Goal: Information Seeking & Learning: Check status

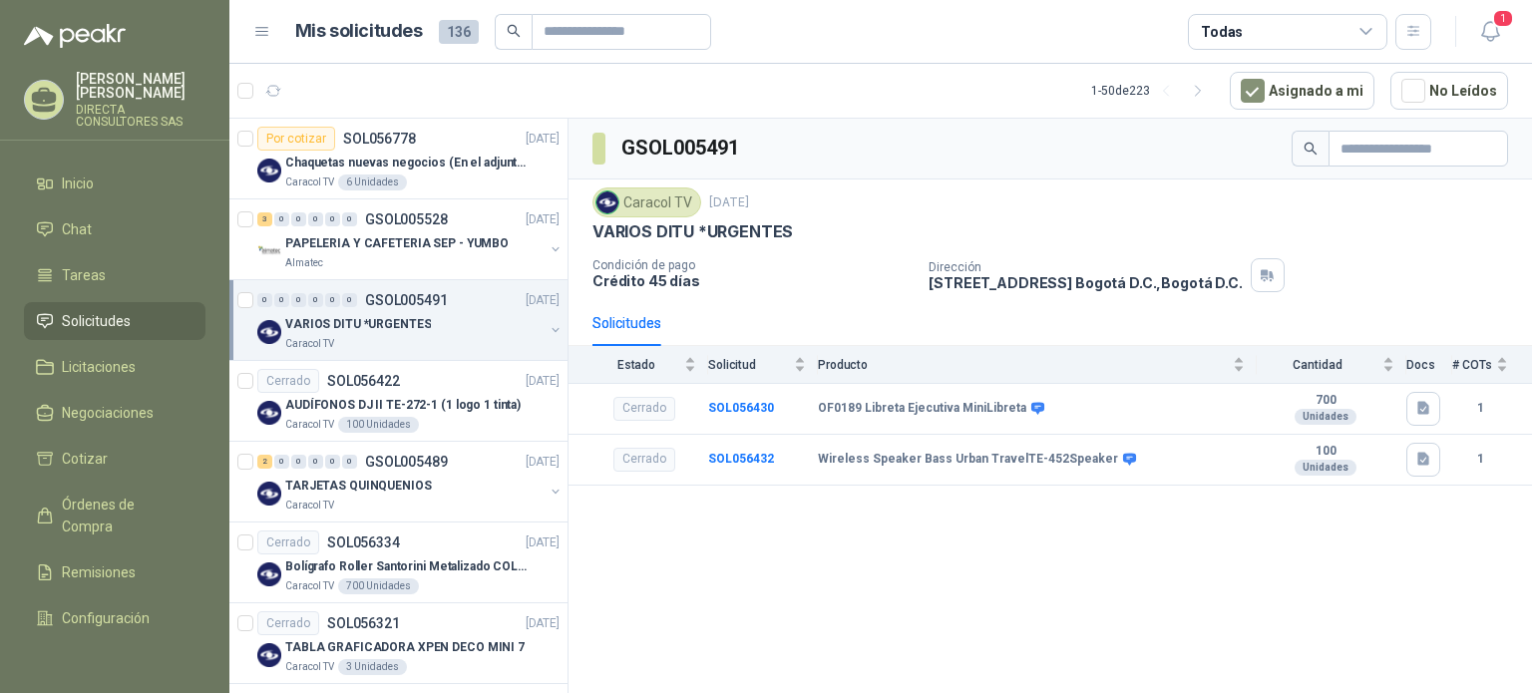
click at [75, 310] on span "Solicitudes" at bounding box center [96, 321] width 69 height 22
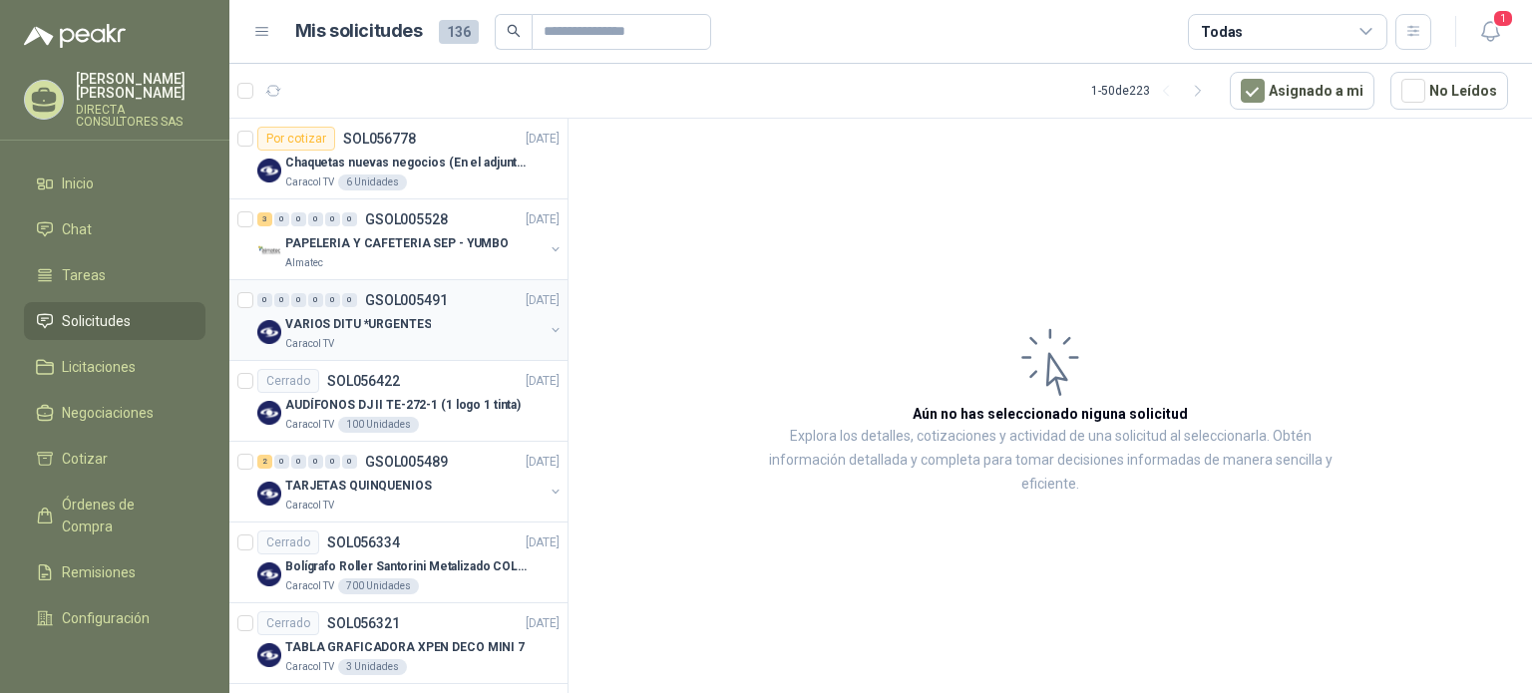
click at [406, 326] on p "VARIOS DITU *URGENTES" at bounding box center [358, 324] width 146 height 19
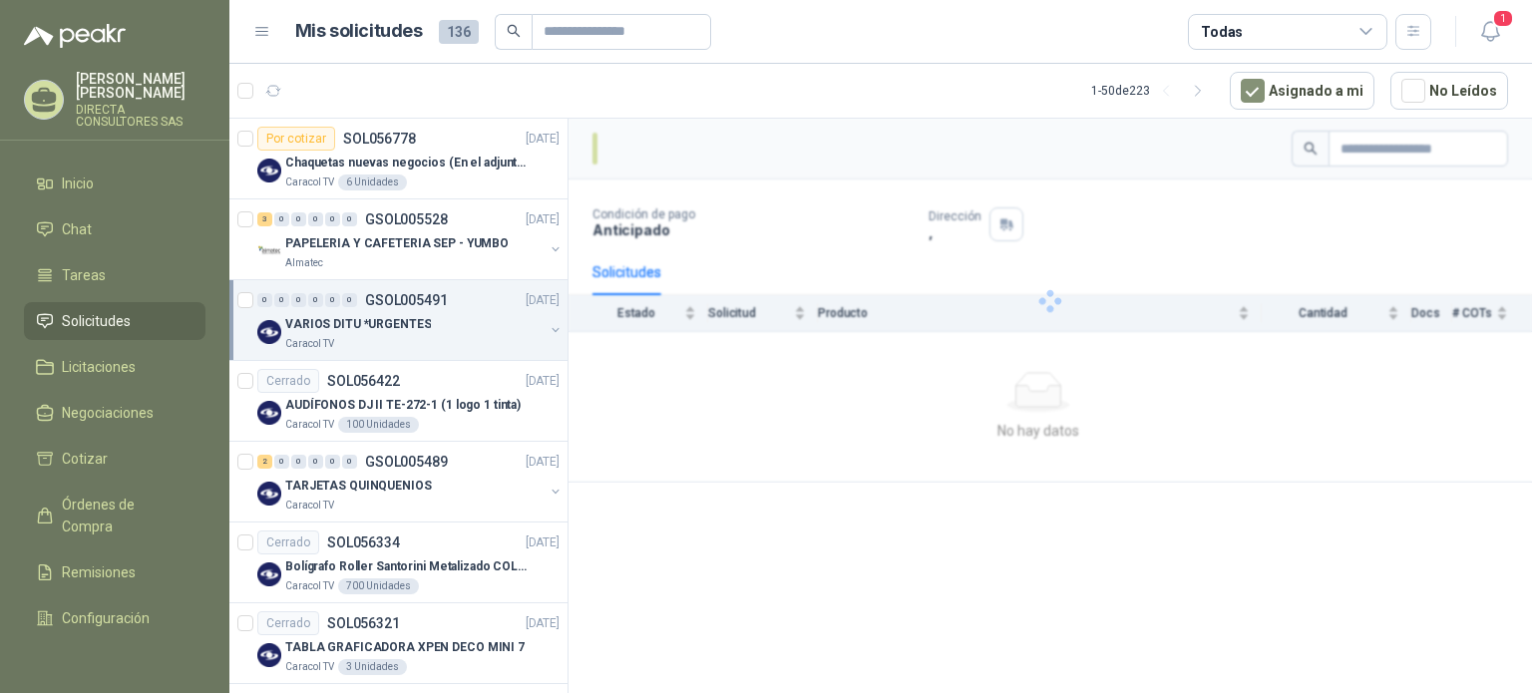
click at [406, 326] on p "VARIOS DITU *URGENTES" at bounding box center [358, 324] width 146 height 19
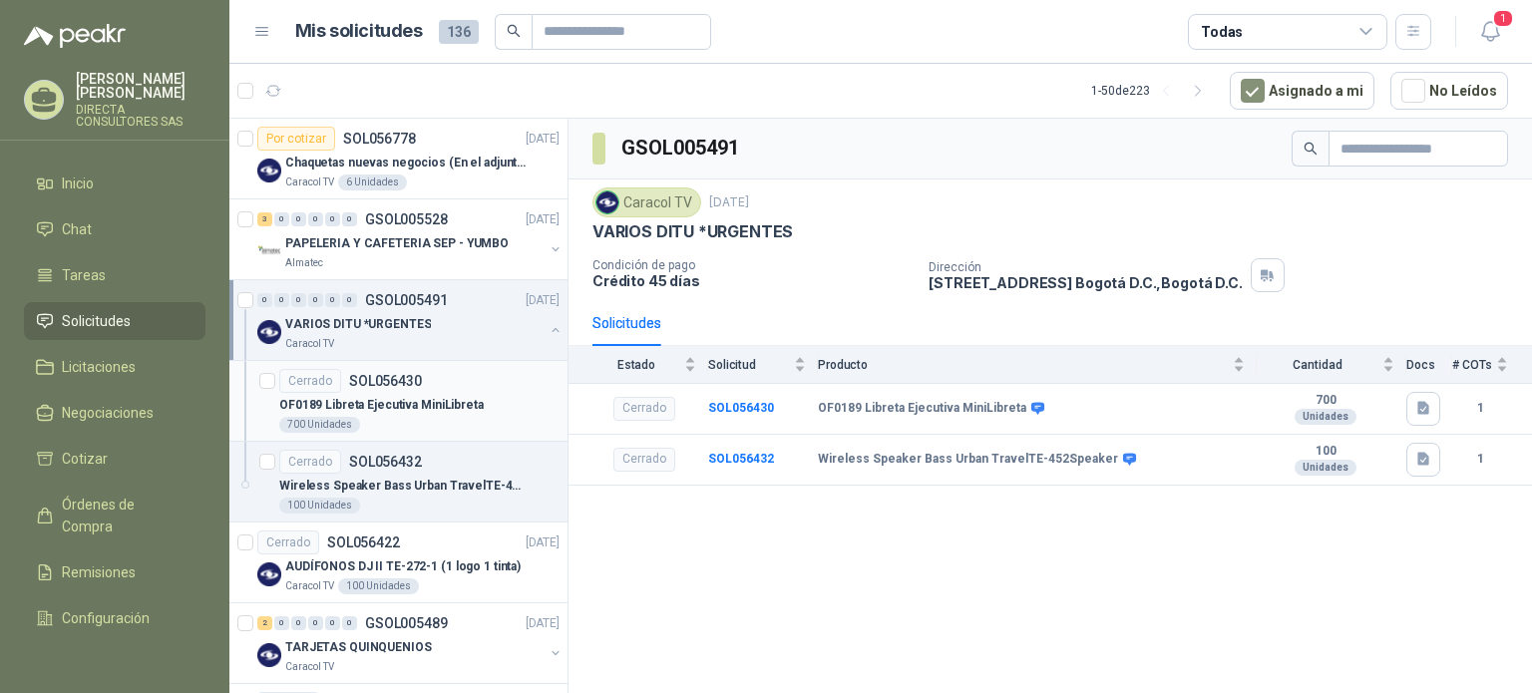
click at [367, 399] on p "OF0189 Libreta Ejecutiva MiniLibreta" at bounding box center [381, 405] width 204 height 19
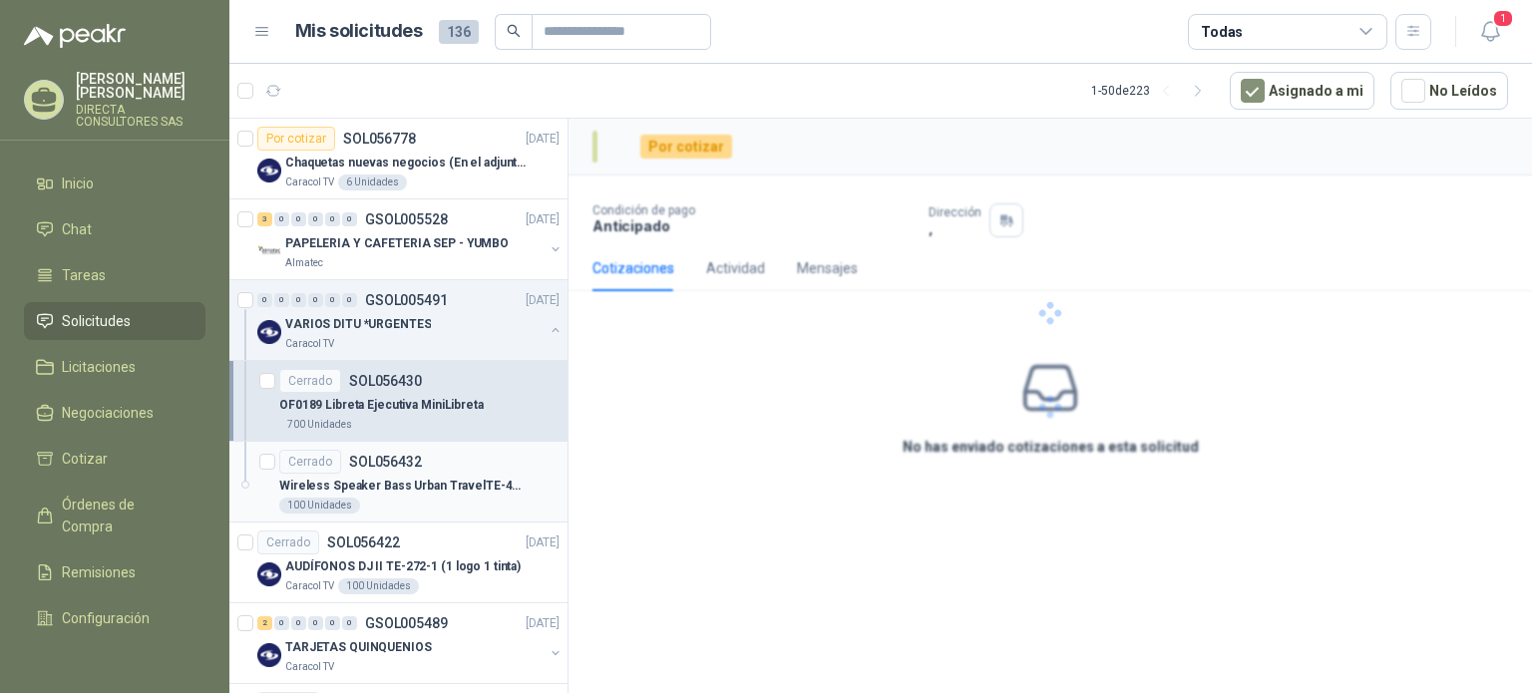
click at [390, 486] on p "Wireless Speaker Bass Urban TravelTE-452Speaker" at bounding box center [403, 486] width 248 height 19
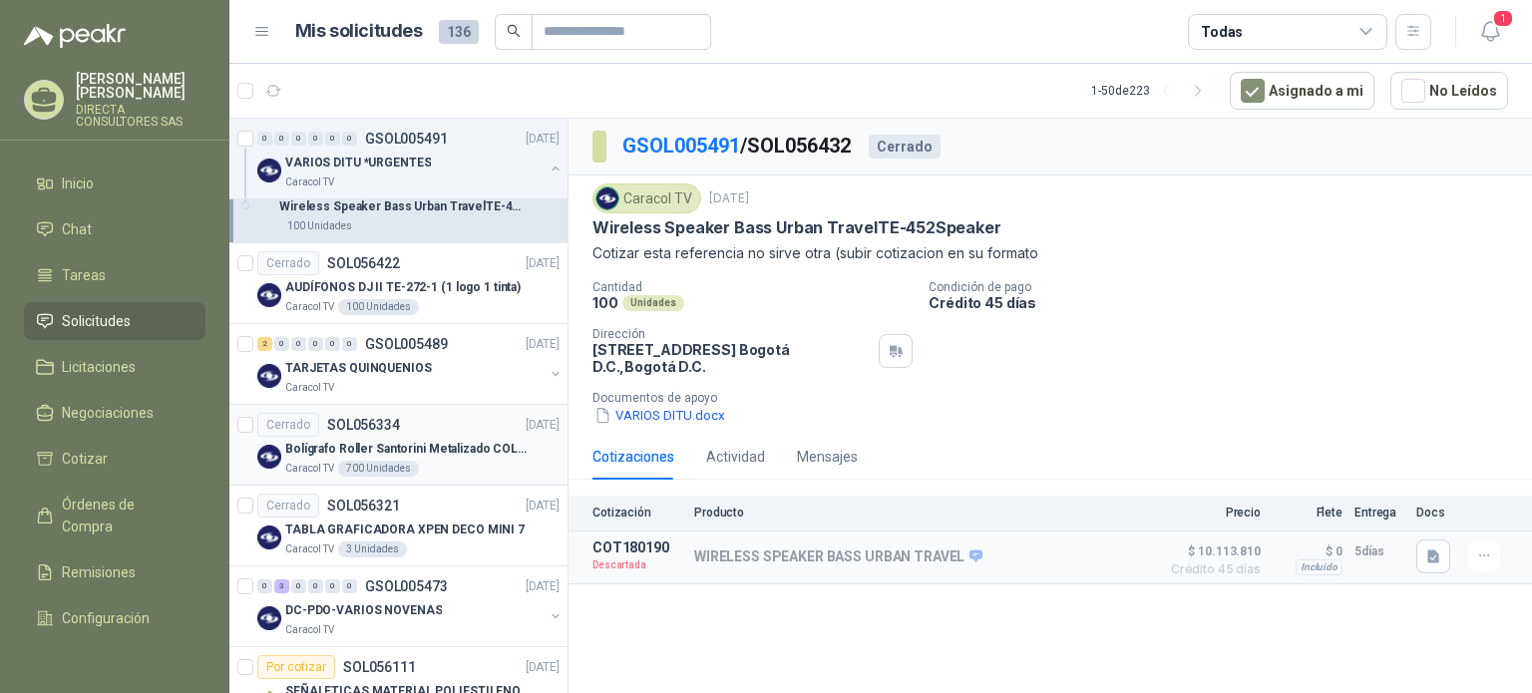
scroll to position [399, 0]
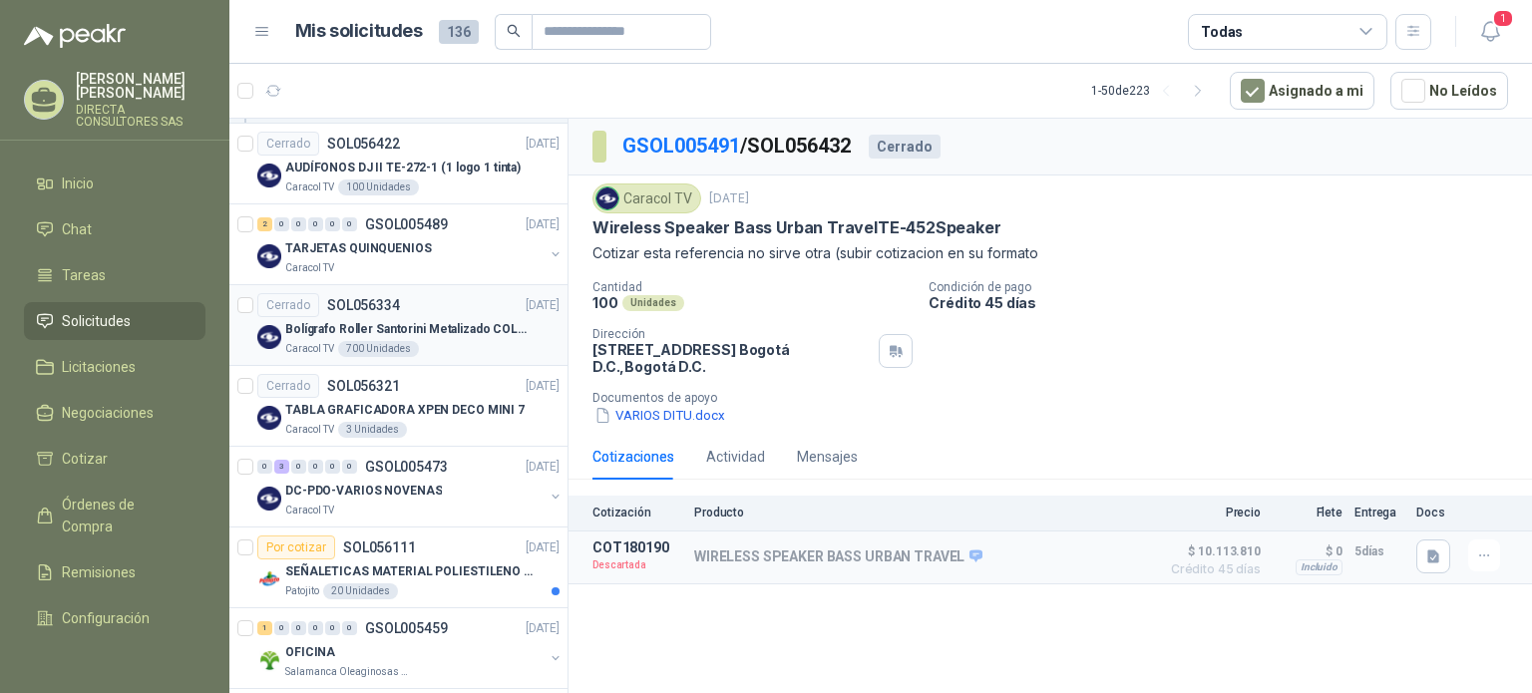
click at [390, 326] on p "Bolígrafo Roller Santorini Metalizado COLOR MORADO 1logo" at bounding box center [409, 329] width 248 height 19
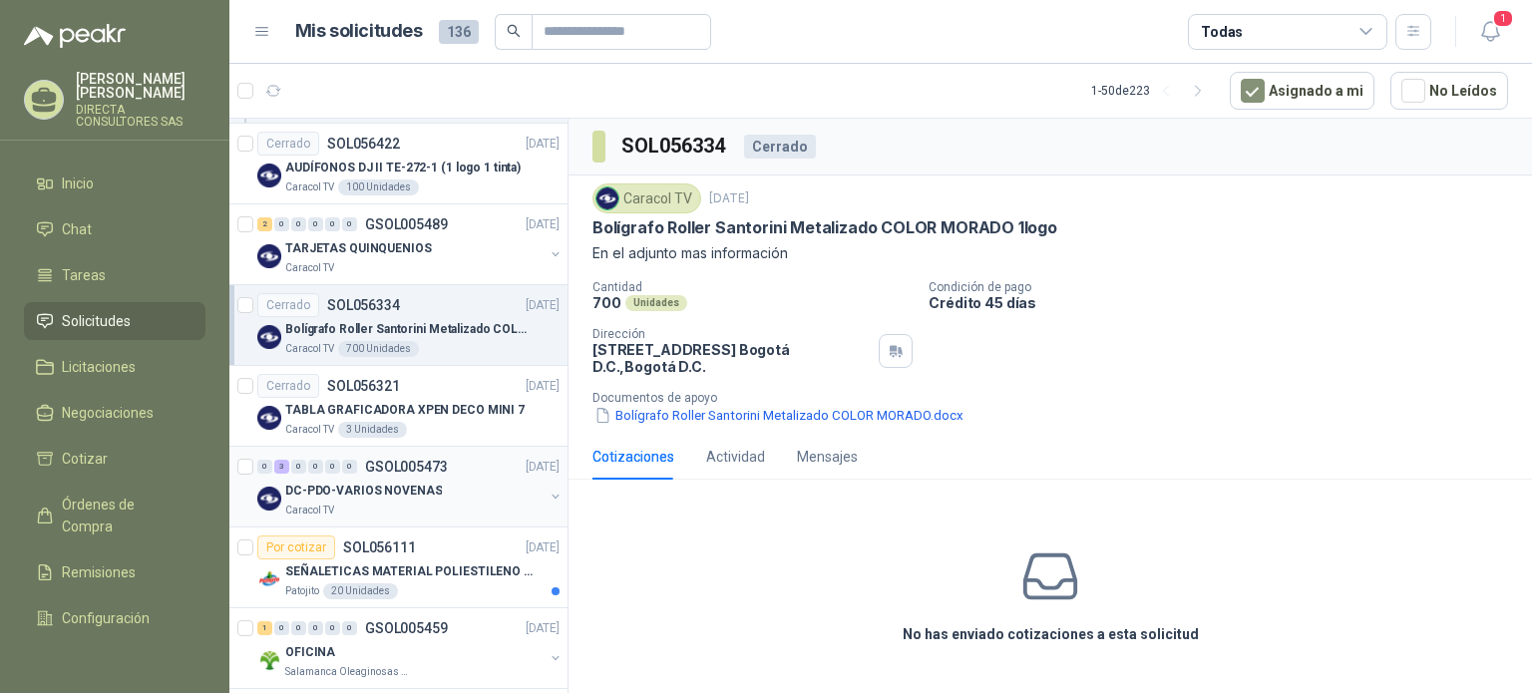
click at [384, 505] on div "Caracol TV" at bounding box center [414, 511] width 258 height 16
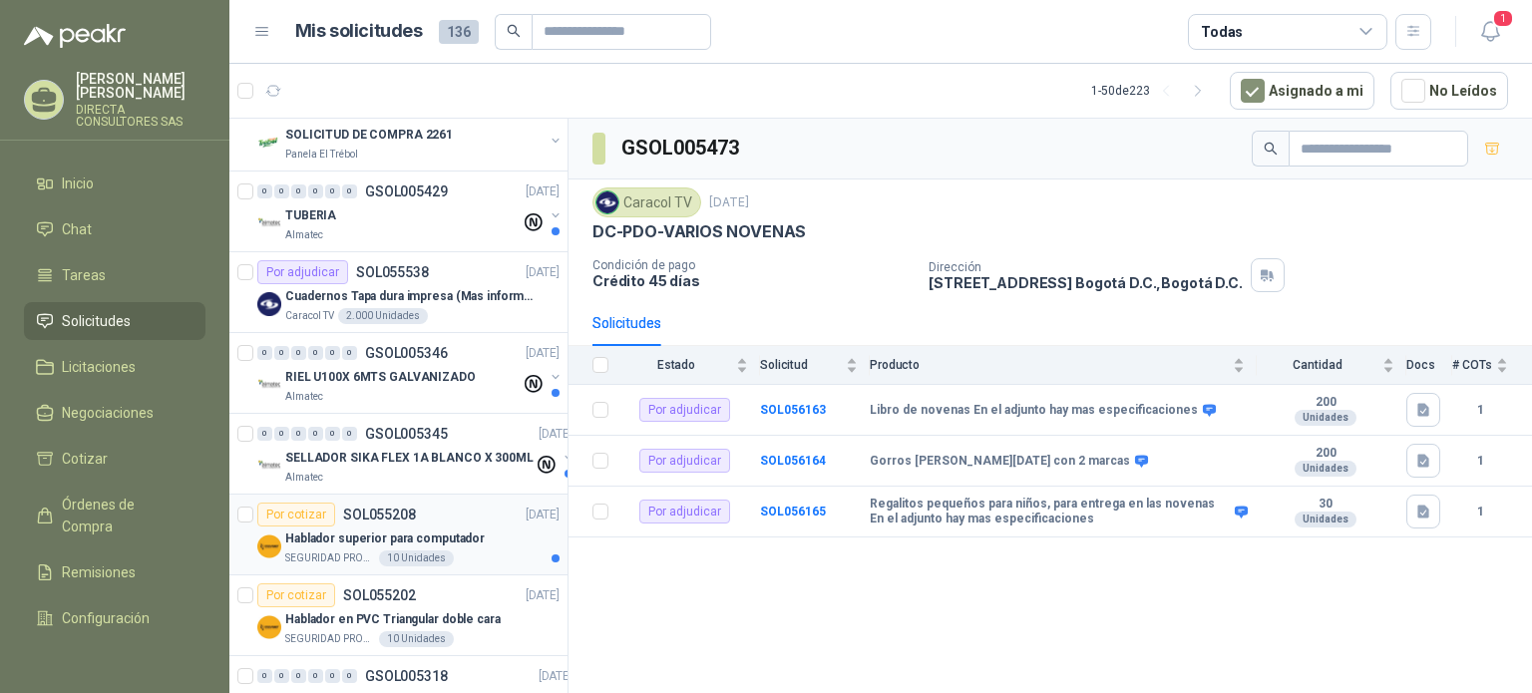
scroll to position [1197, 0]
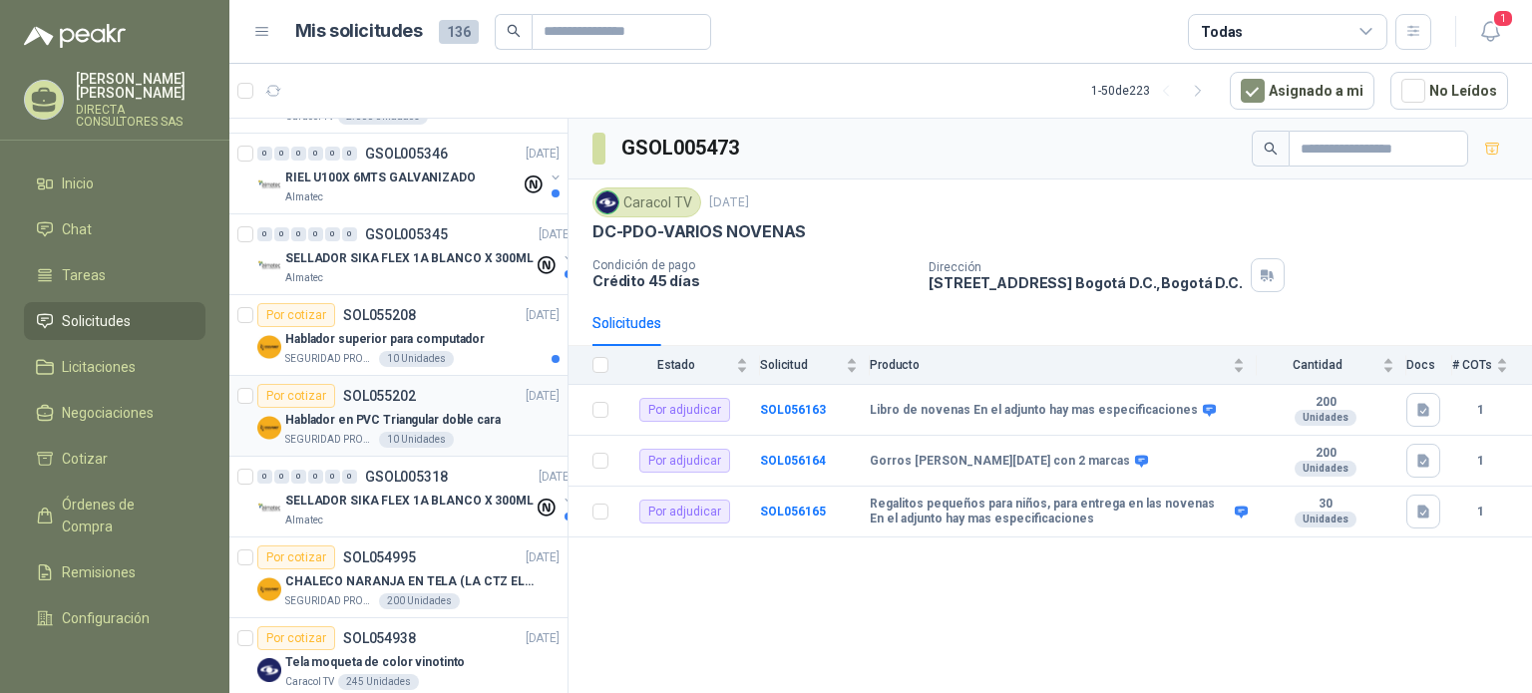
click at [309, 416] on p "Hablador en PVC Triangular doble cara" at bounding box center [392, 420] width 215 height 19
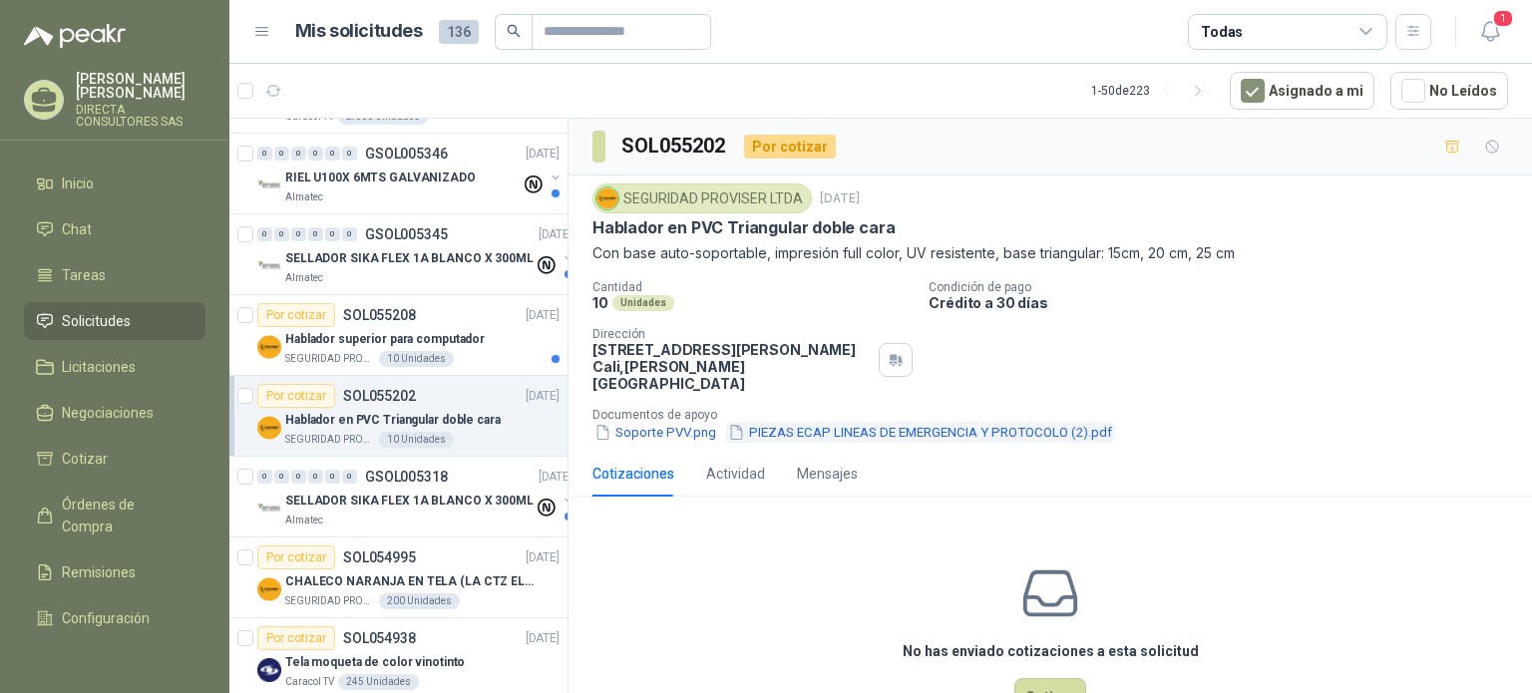
click at [854, 422] on button "PIEZAS ECAP LINEAS DE EMERGENCIA Y PROTOCOLO (2).pdf" at bounding box center [920, 432] width 388 height 21
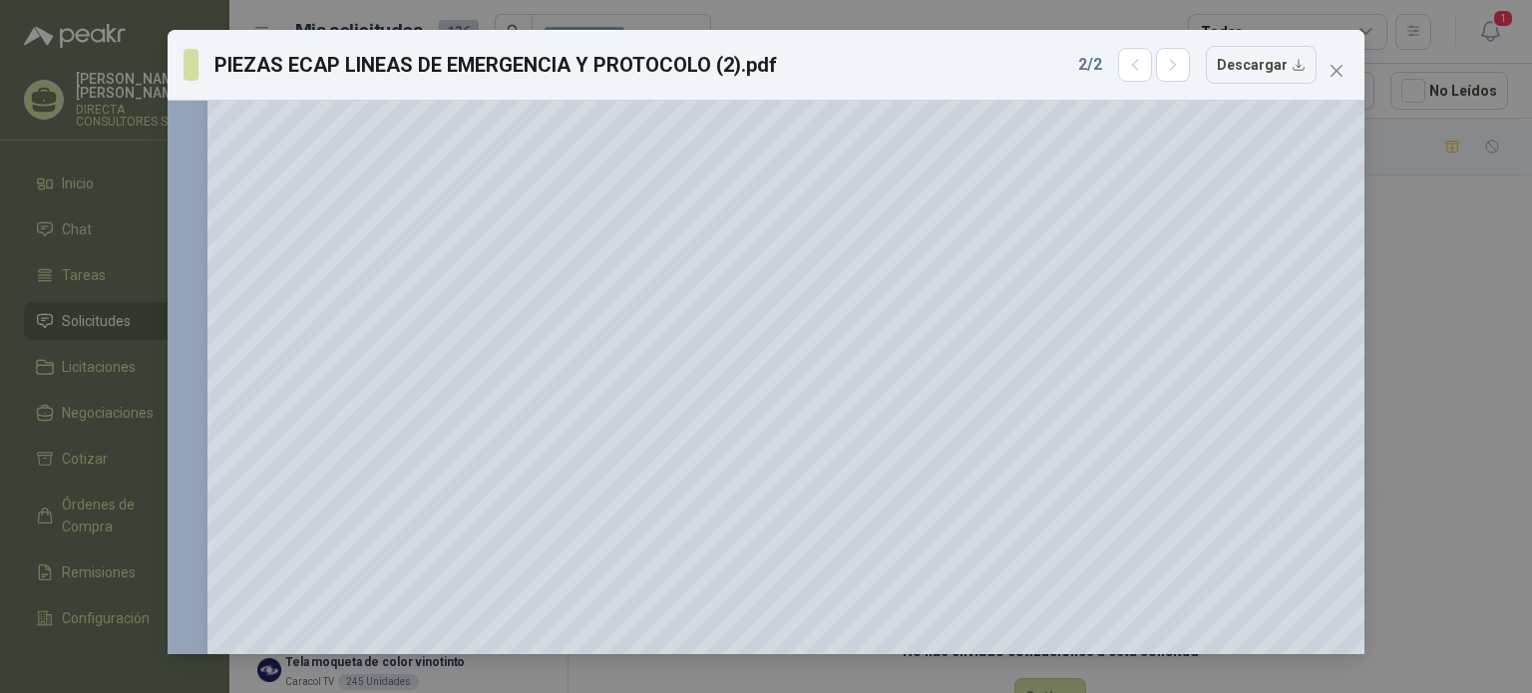
scroll to position [2908, 0]
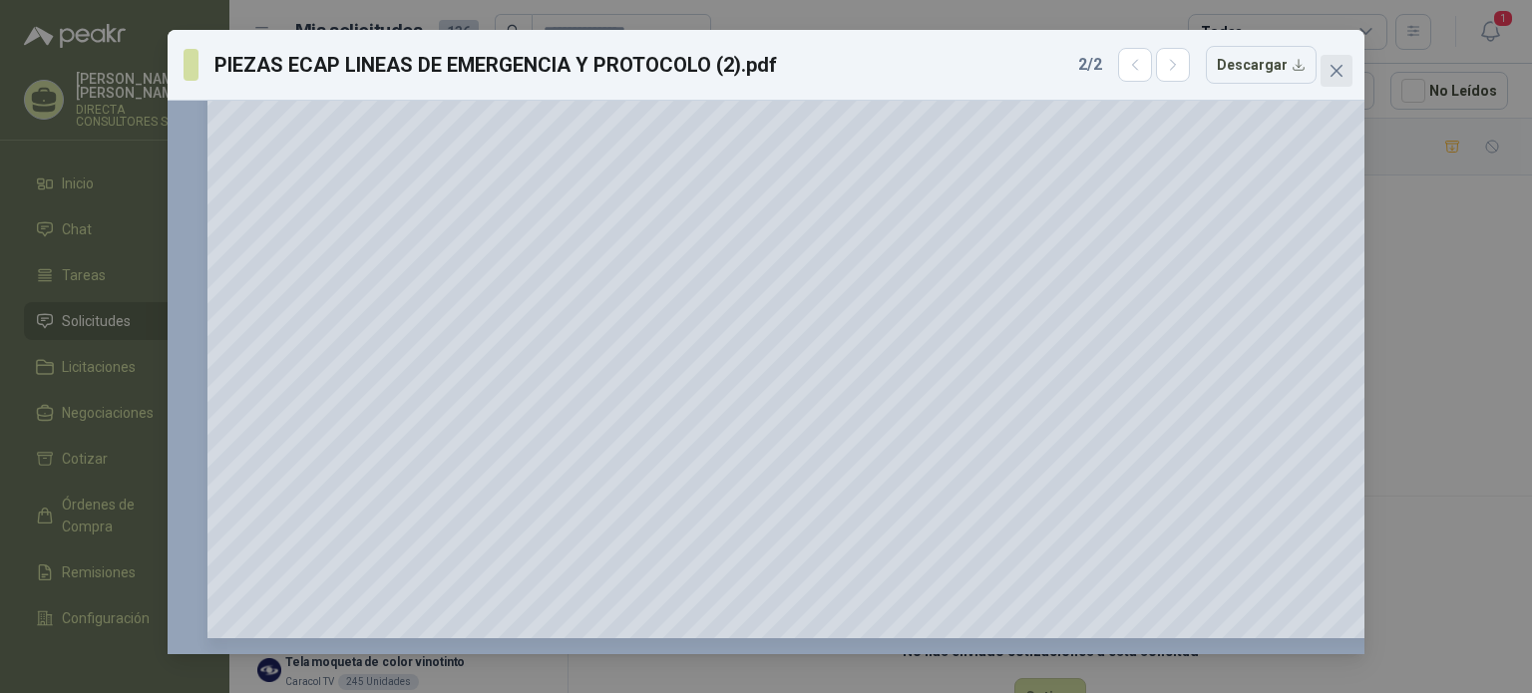
click at [1342, 73] on icon "close" at bounding box center [1336, 71] width 16 height 16
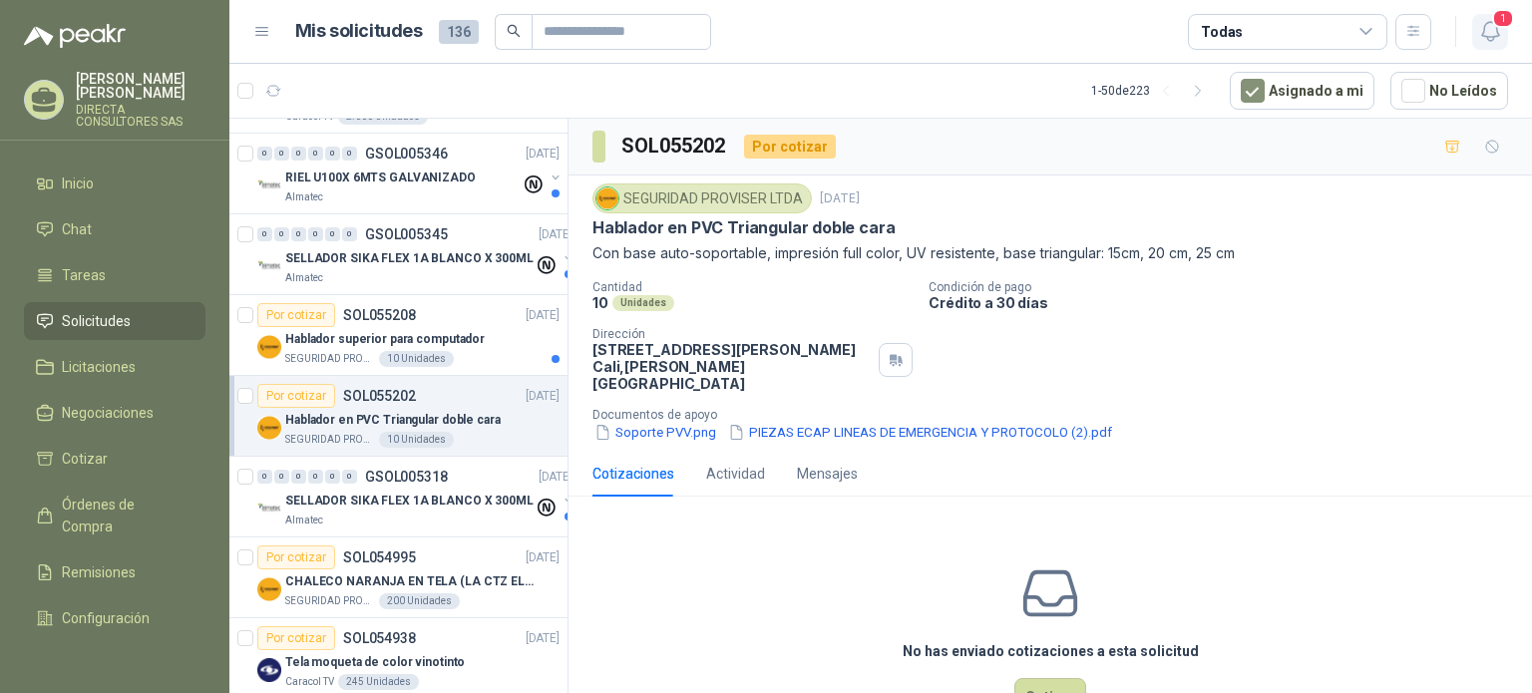
click at [1494, 25] on span "1" at bounding box center [1503, 18] width 22 height 19
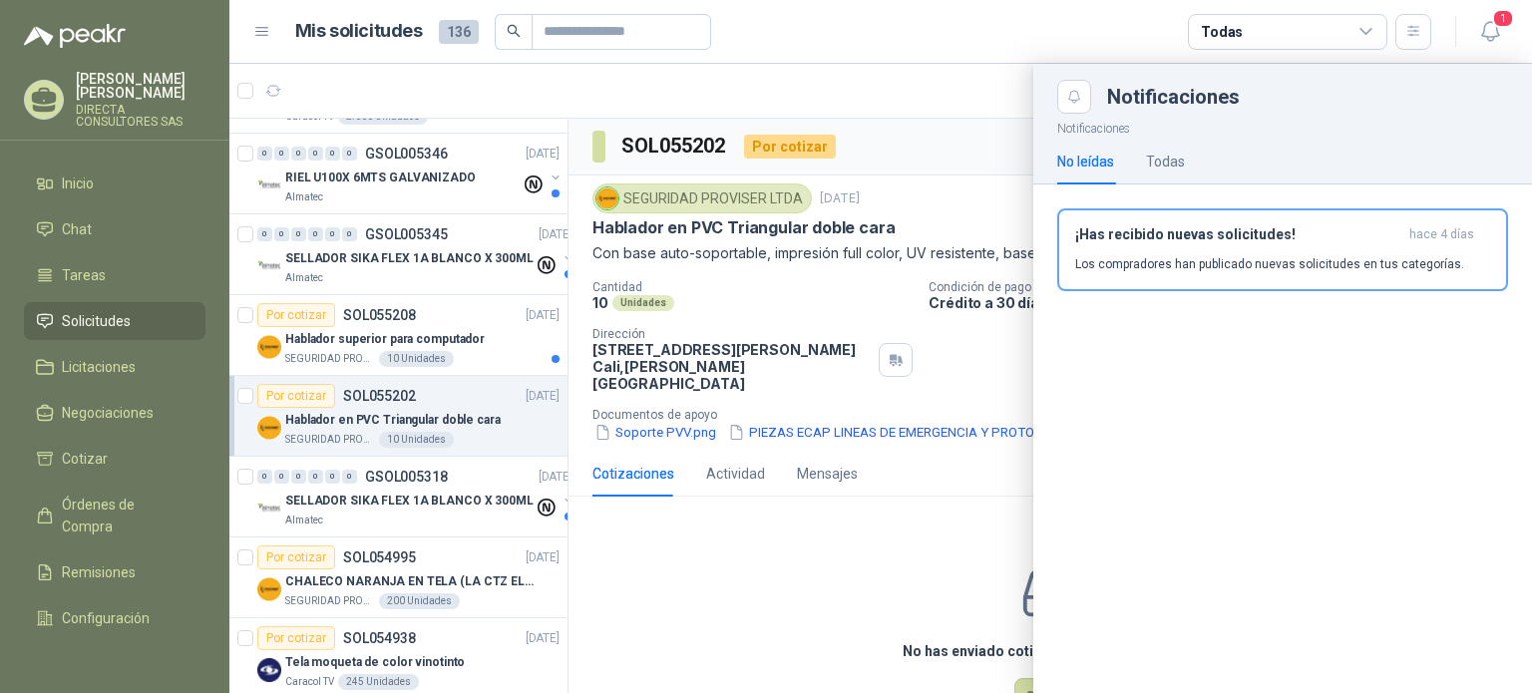
click at [1005, 31] on article "Mis solicitudes 136 Todas" at bounding box center [863, 32] width 1137 height 36
click at [798, 14] on article "Mis solicitudes 136 Todas" at bounding box center [863, 32] width 1137 height 36
click at [84, 310] on span "Solicitudes" at bounding box center [96, 321] width 69 height 22
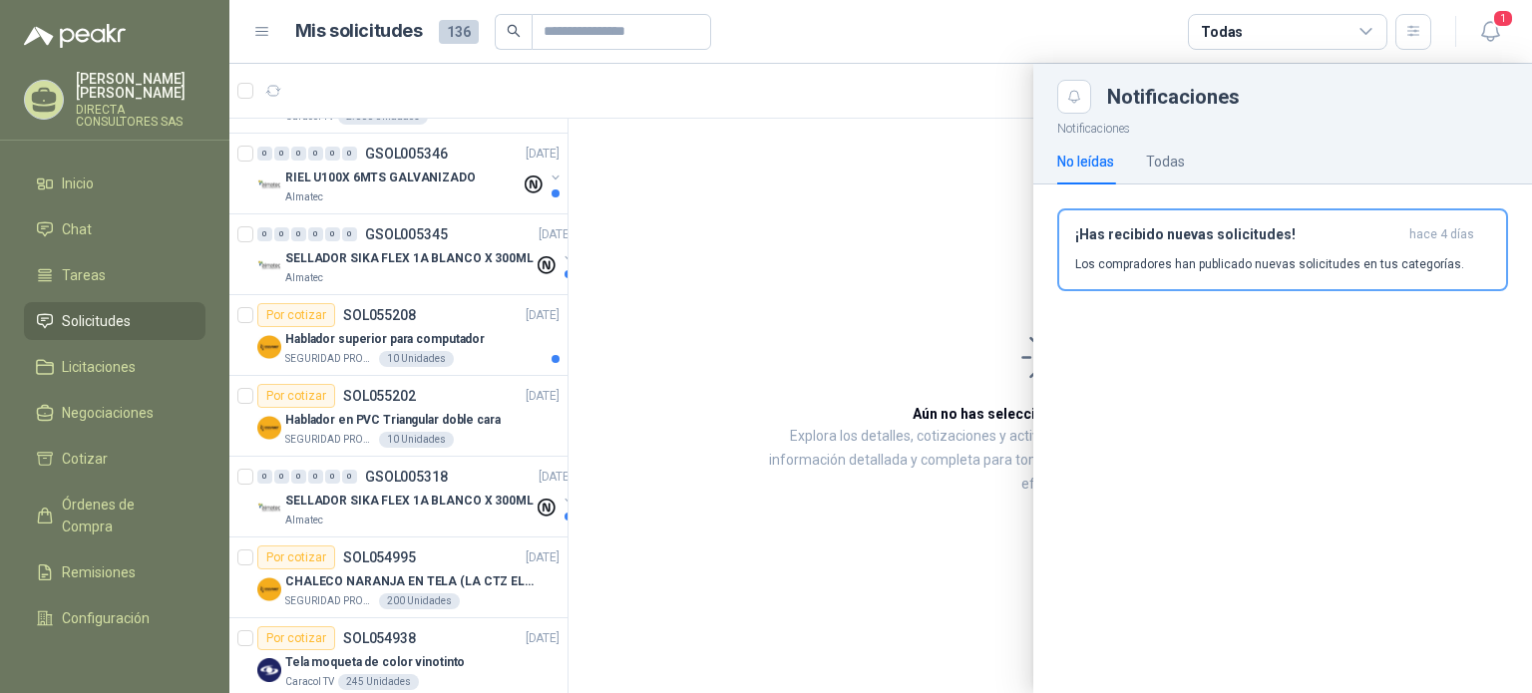
click at [823, 22] on article "Mis solicitudes 136 Todas" at bounding box center [863, 32] width 1137 height 36
click at [372, 159] on div at bounding box center [880, 378] width 1302 height 629
